Goal: Task Accomplishment & Management: Manage account settings

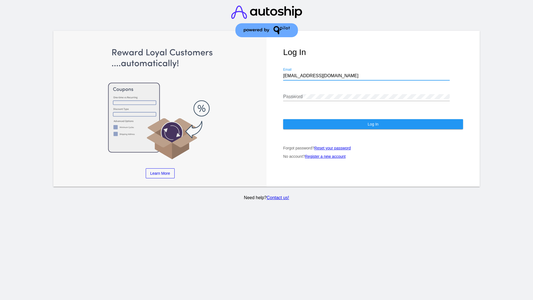
type input "jr@patternsinthecloud.com"
click at [373, 124] on span "Log In" at bounding box center [373, 124] width 11 height 4
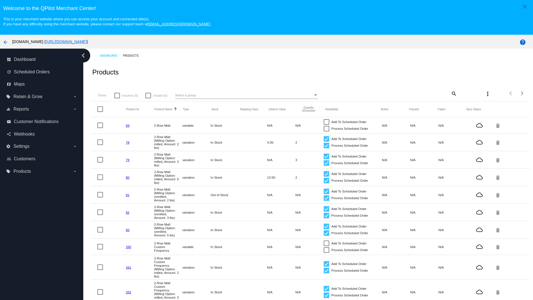
click at [453, 93] on mat-icon "search" at bounding box center [453, 93] width 7 height 9
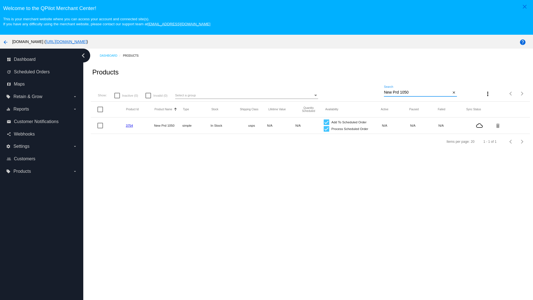
click at [129, 125] on link "3754" at bounding box center [129, 126] width 7 height 4
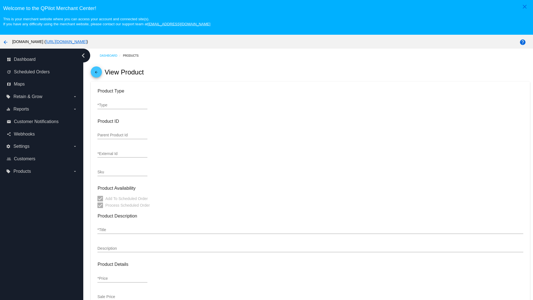
type input "simple"
type input "3754"
type input "new prd for testing"
type input "New Prd 1050"
type input "11"
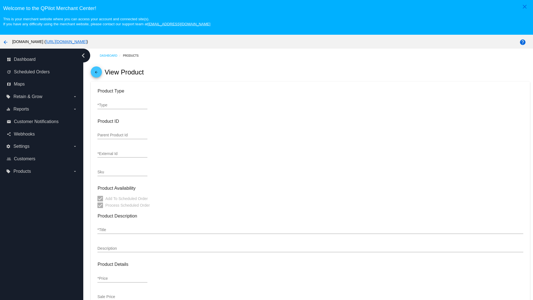
type input "9"
type input "2"
type input "10"
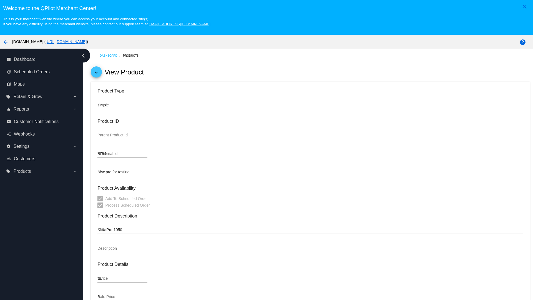
type input "usps"
type input "reduced-rate"
type input "In Stock"
click at [96, 73] on mat-icon "arrow_back" at bounding box center [96, 73] width 7 height 7
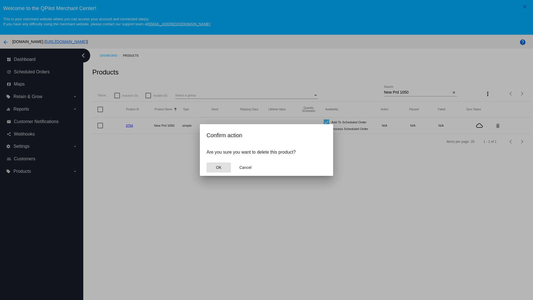
click at [218, 167] on span "OK" at bounding box center [219, 167] width 6 height 4
